Goal: Task Accomplishment & Management: Manage account settings

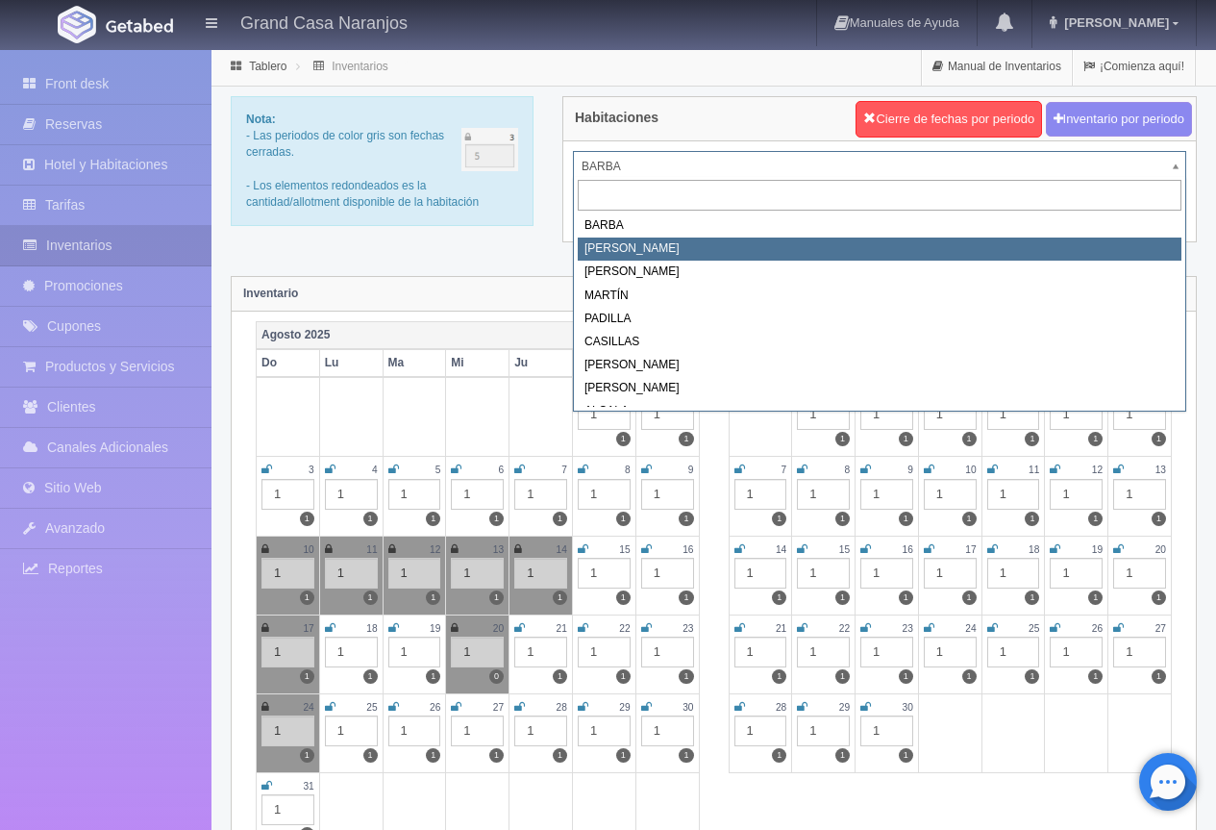
select select "2060"
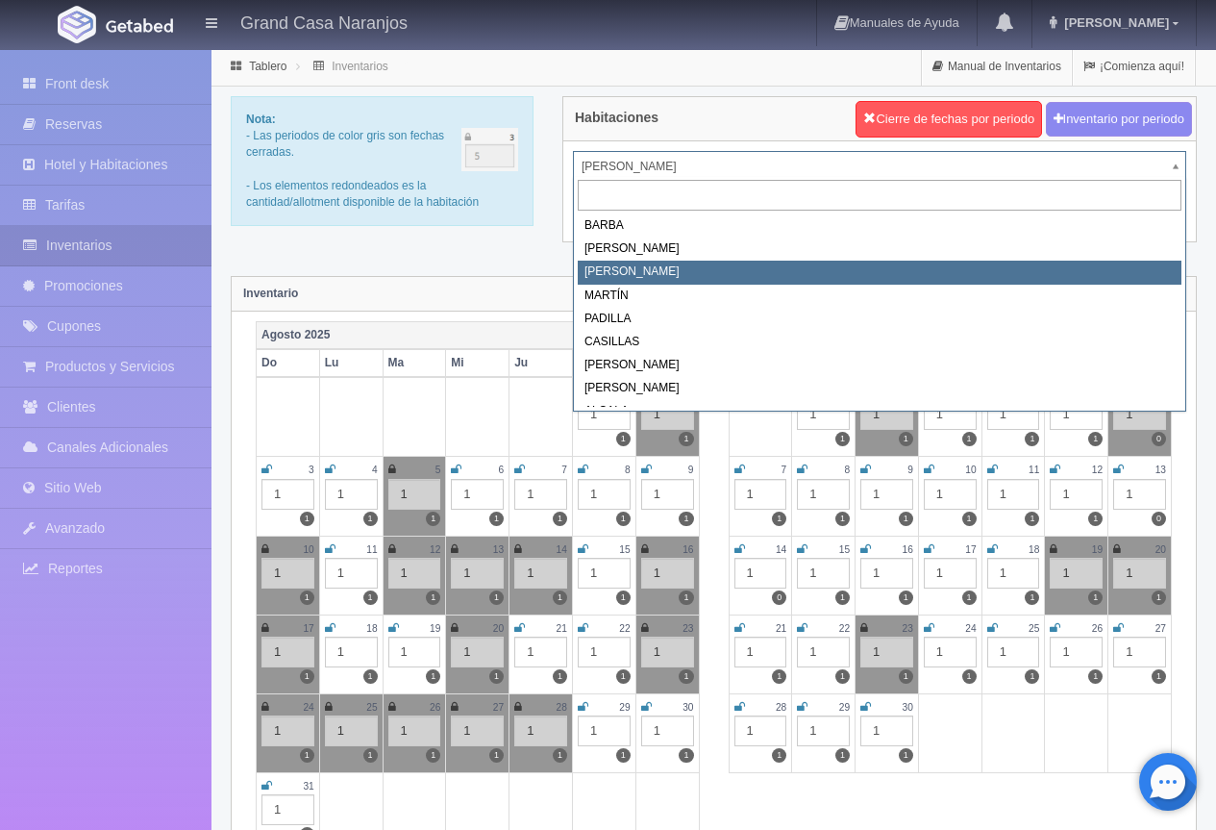
select select "2062"
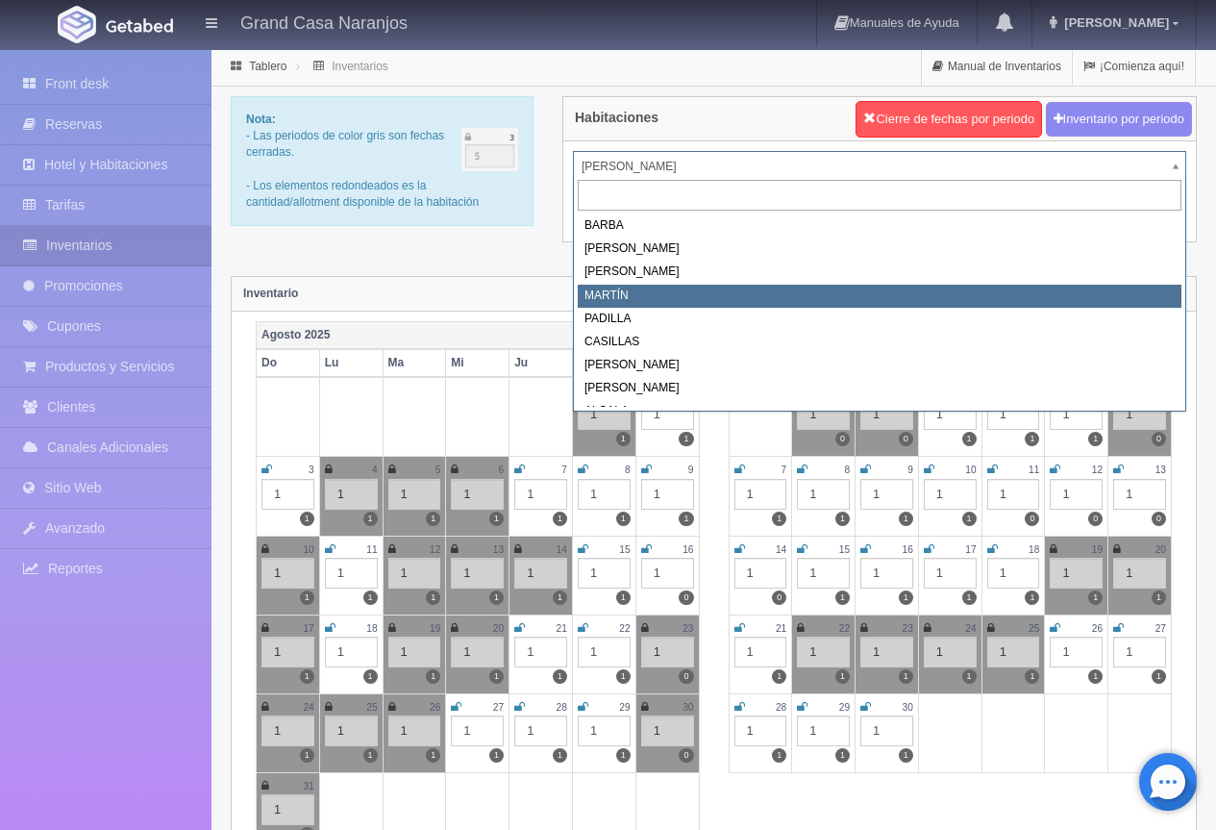
select select "2063"
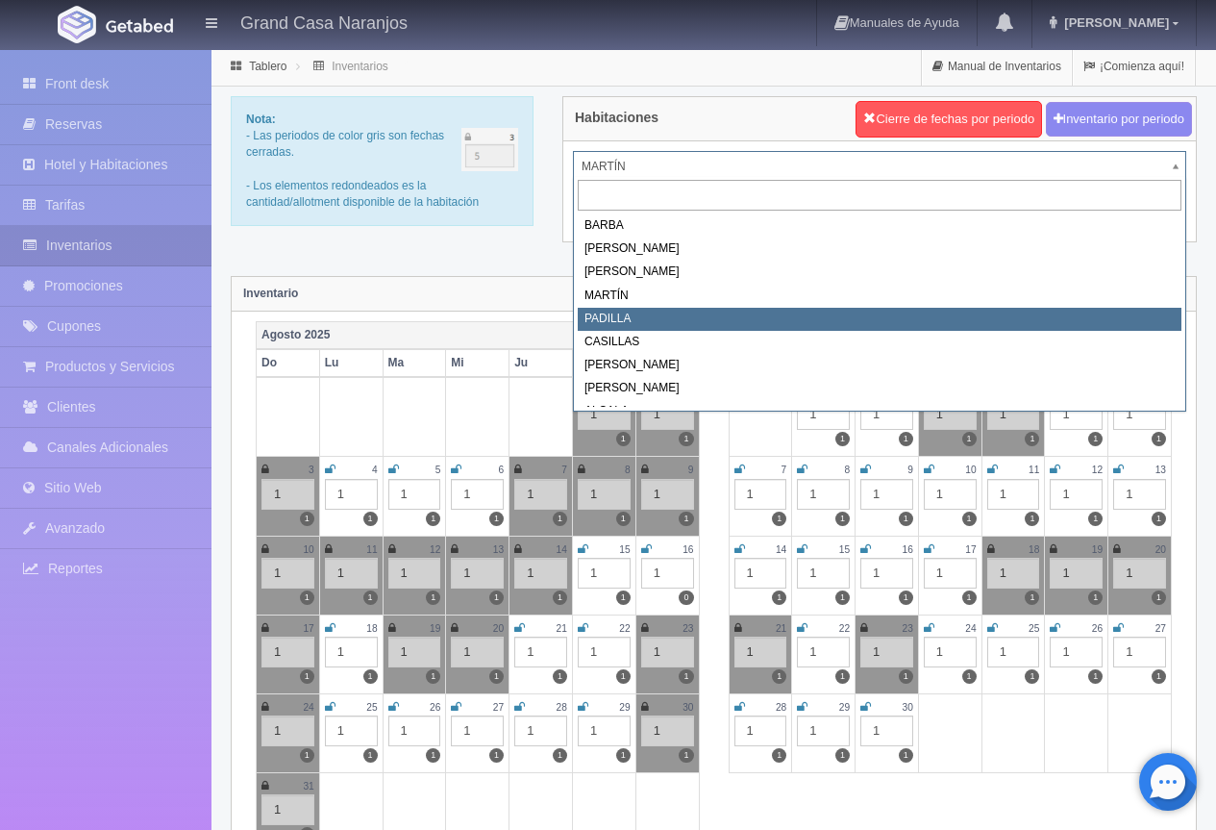
select select "2064"
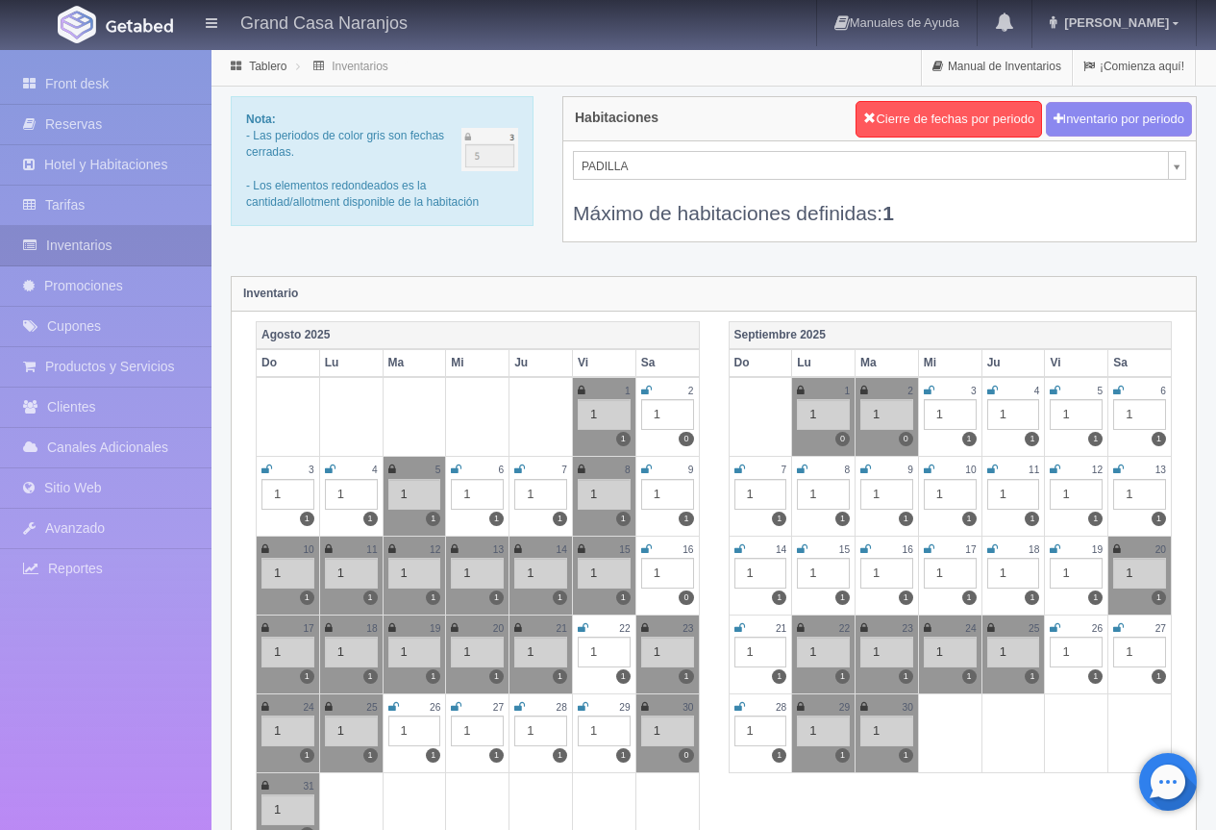
click at [330, 704] on icon at bounding box center [329, 707] width 8 height 12
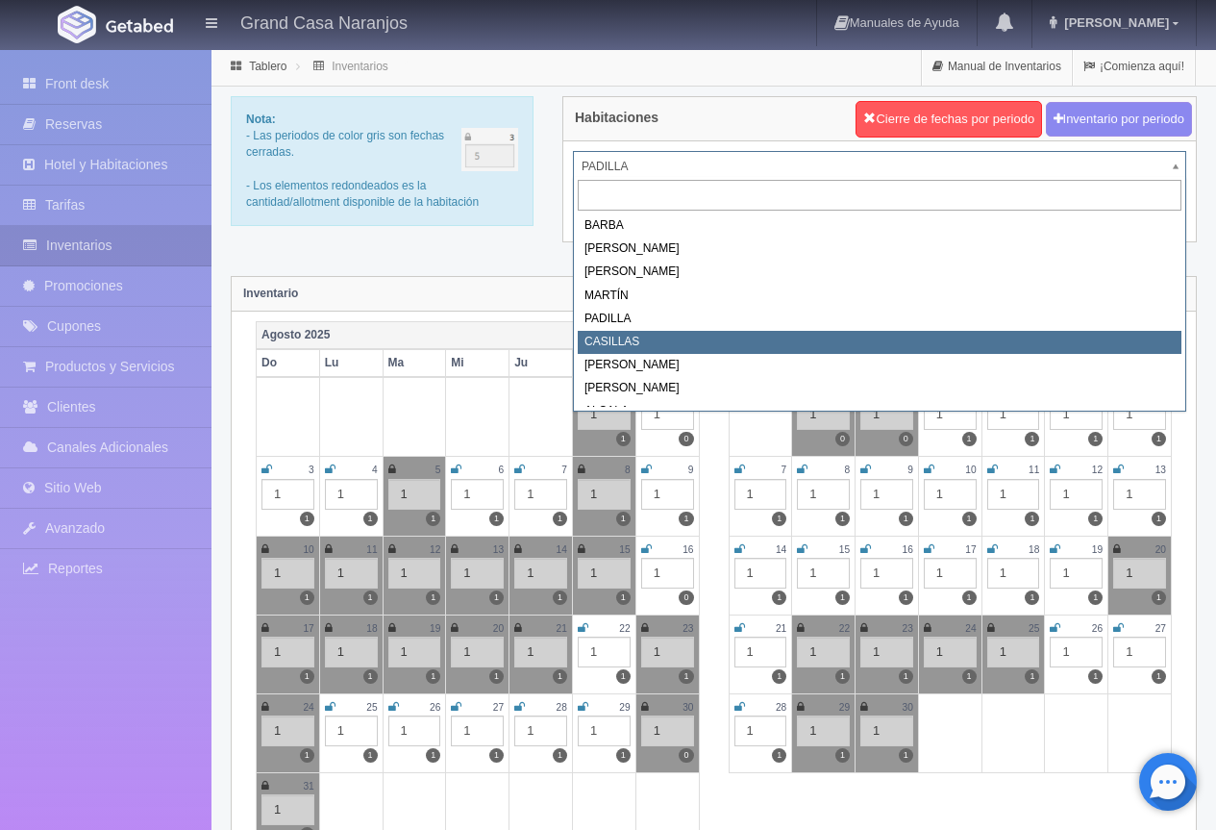
select select "2065"
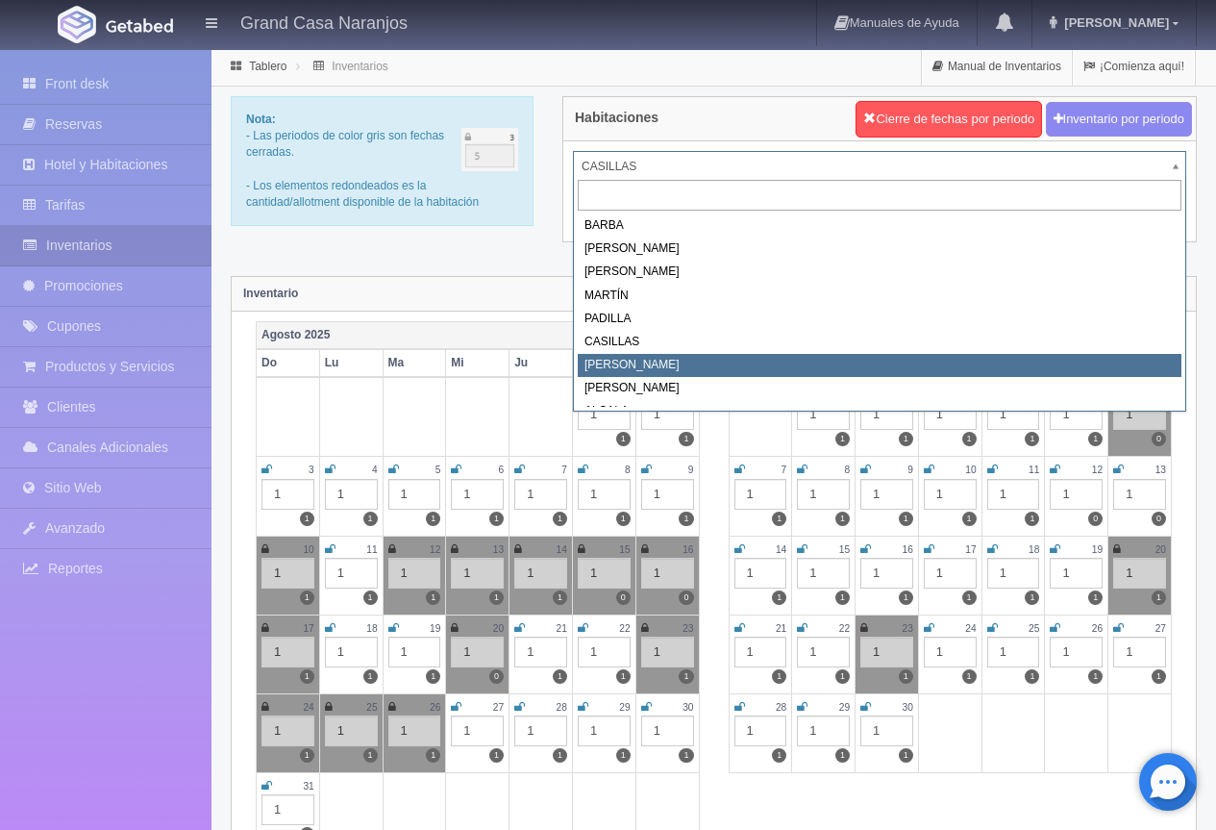
select select "2066"
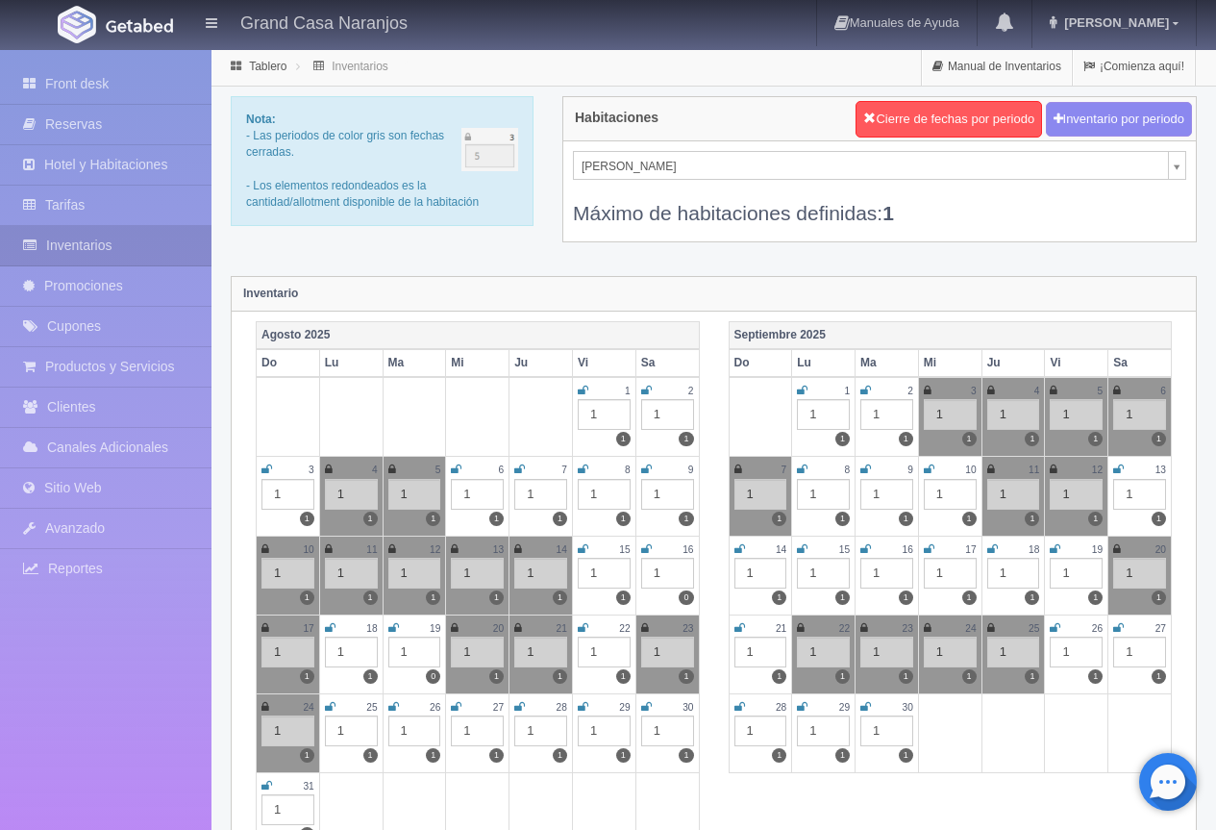
click at [332, 711] on icon at bounding box center [330, 707] width 11 height 12
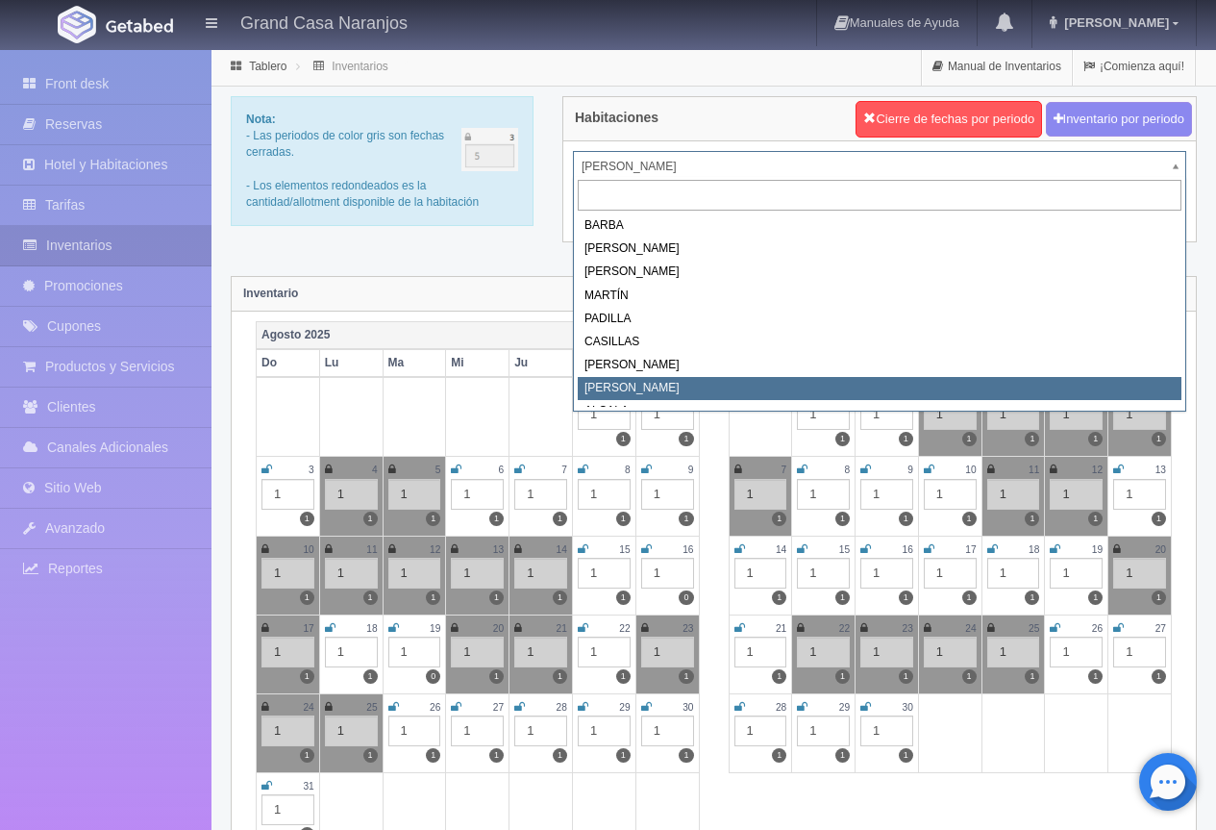
select select "2067"
